Goal: Find contact information: Find contact information

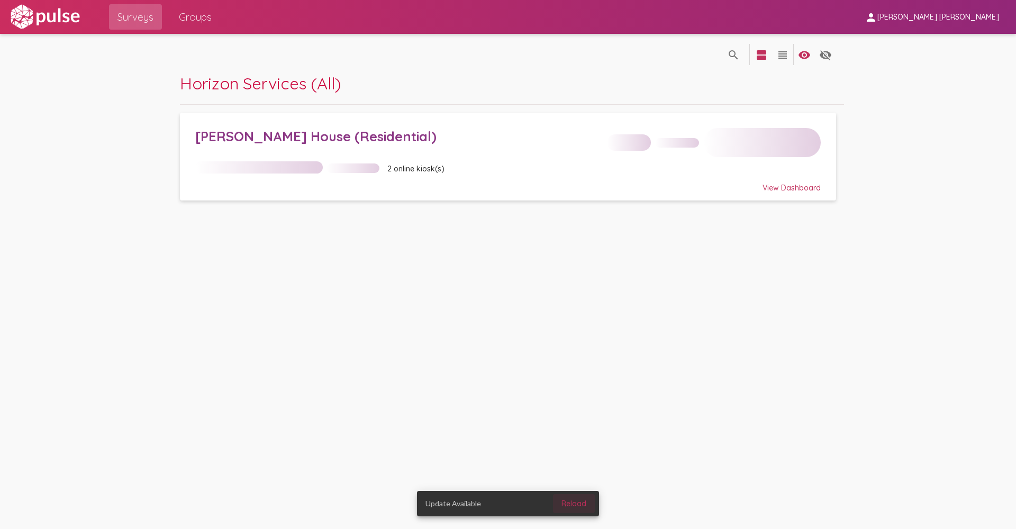
click at [576, 506] on span "Reload" at bounding box center [574, 504] width 25 height 10
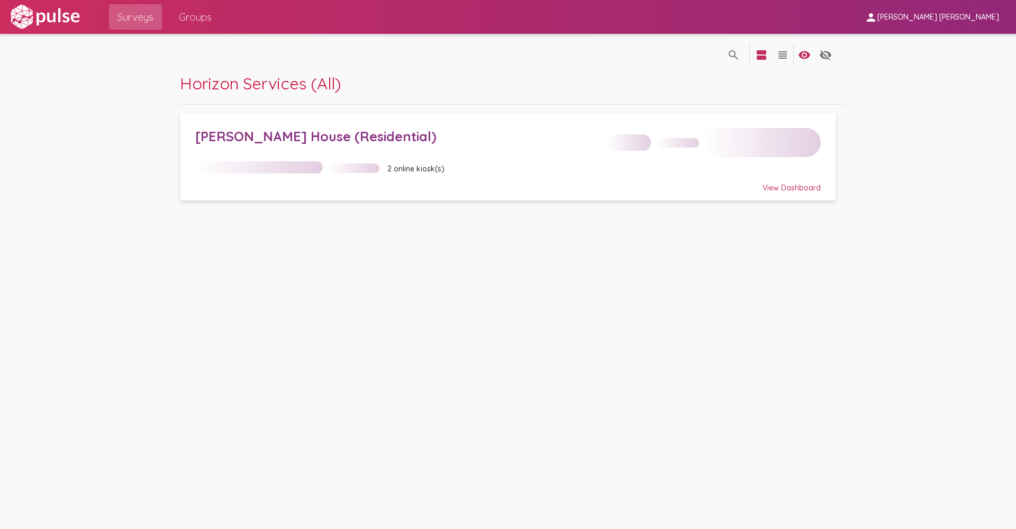
click at [781, 190] on div "View Dashboard" at bounding box center [508, 183] width 626 height 19
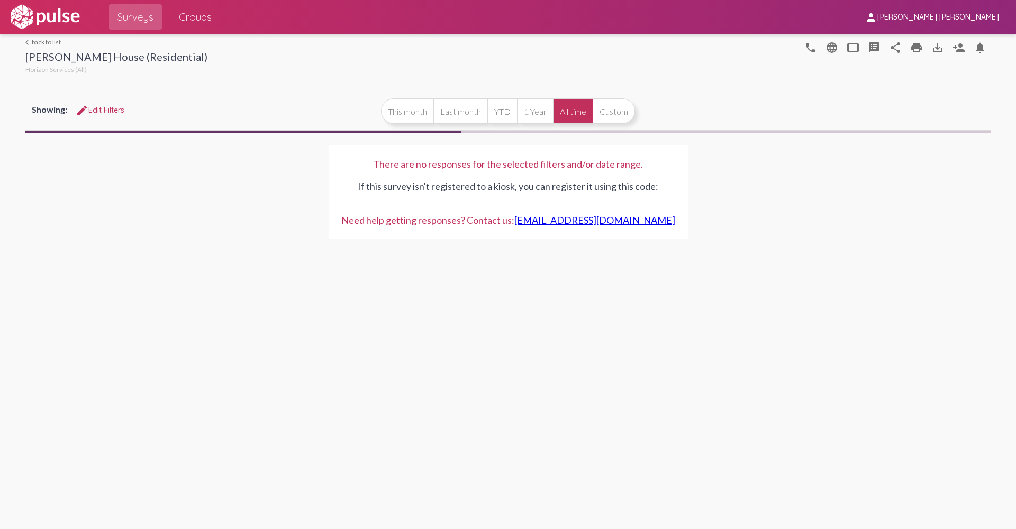
click at [587, 224] on link "support@pulseforgood.com" at bounding box center [594, 220] width 161 height 12
